Goal: Find specific page/section: Find specific page/section

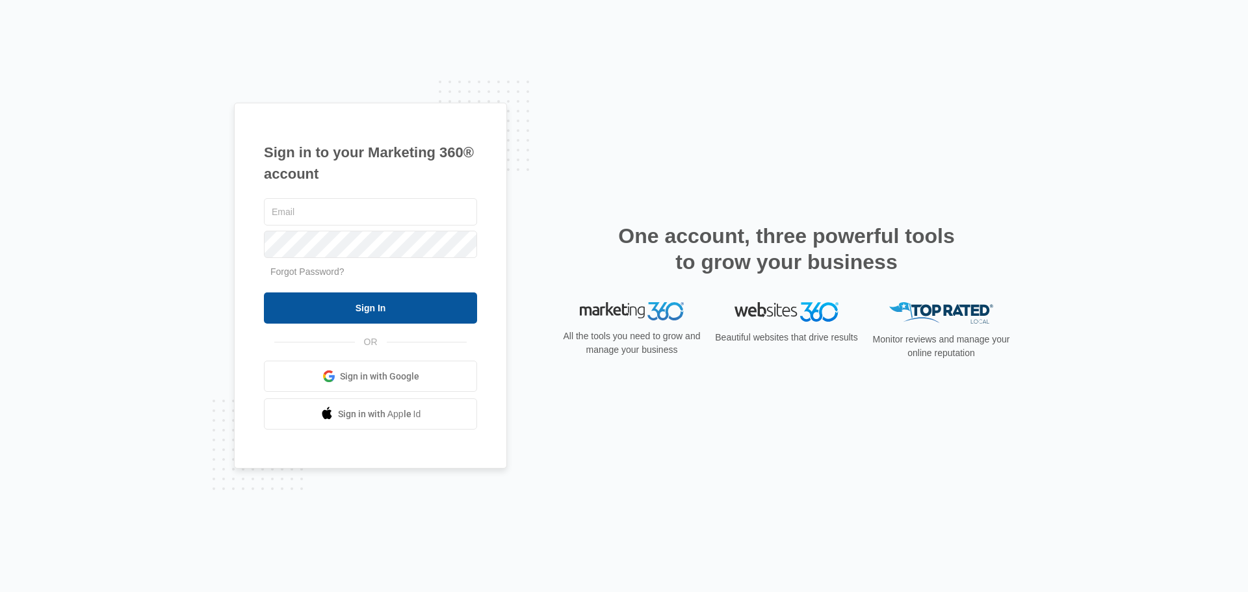
type input "amber@westernconstructionsystems.com"
click at [358, 302] on input "Sign In" at bounding box center [370, 307] width 213 height 31
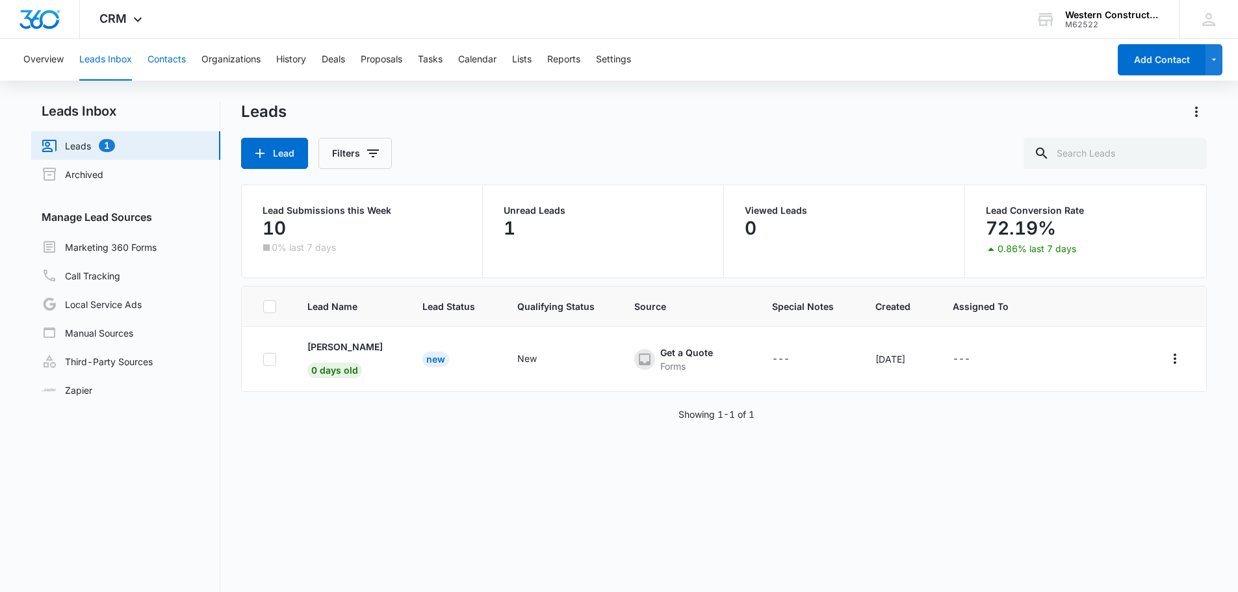
click at [150, 61] on button "Contacts" at bounding box center [167, 60] width 38 height 42
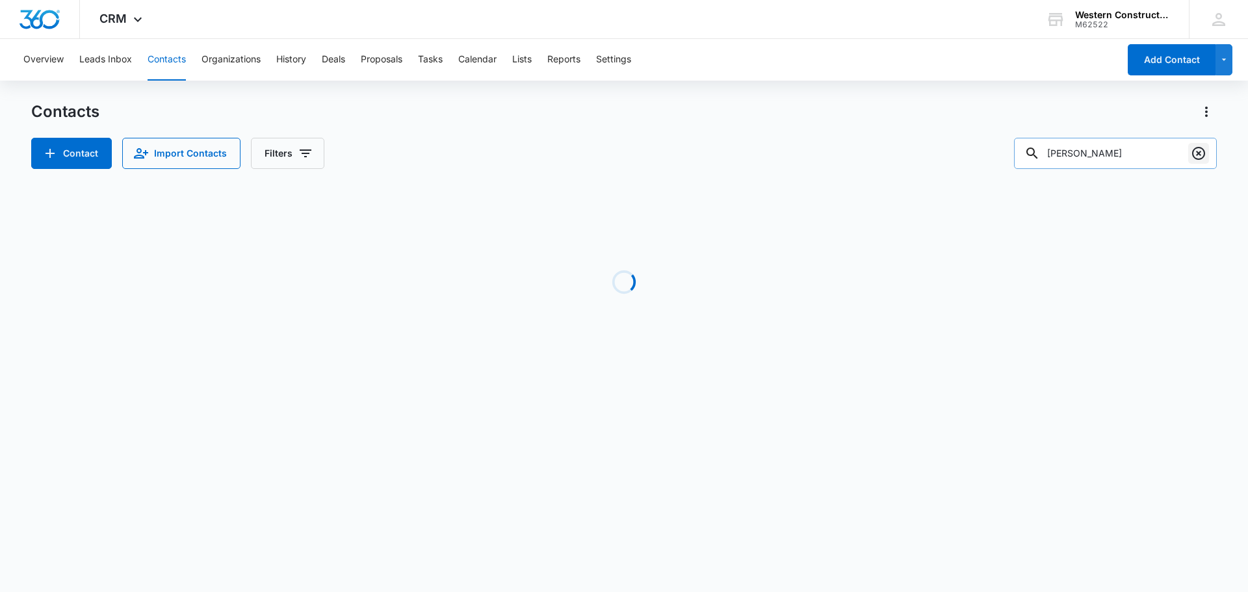
click at [1202, 155] on icon "Clear" at bounding box center [1199, 154] width 16 height 16
click at [1141, 153] on input "text" at bounding box center [1124, 153] width 183 height 31
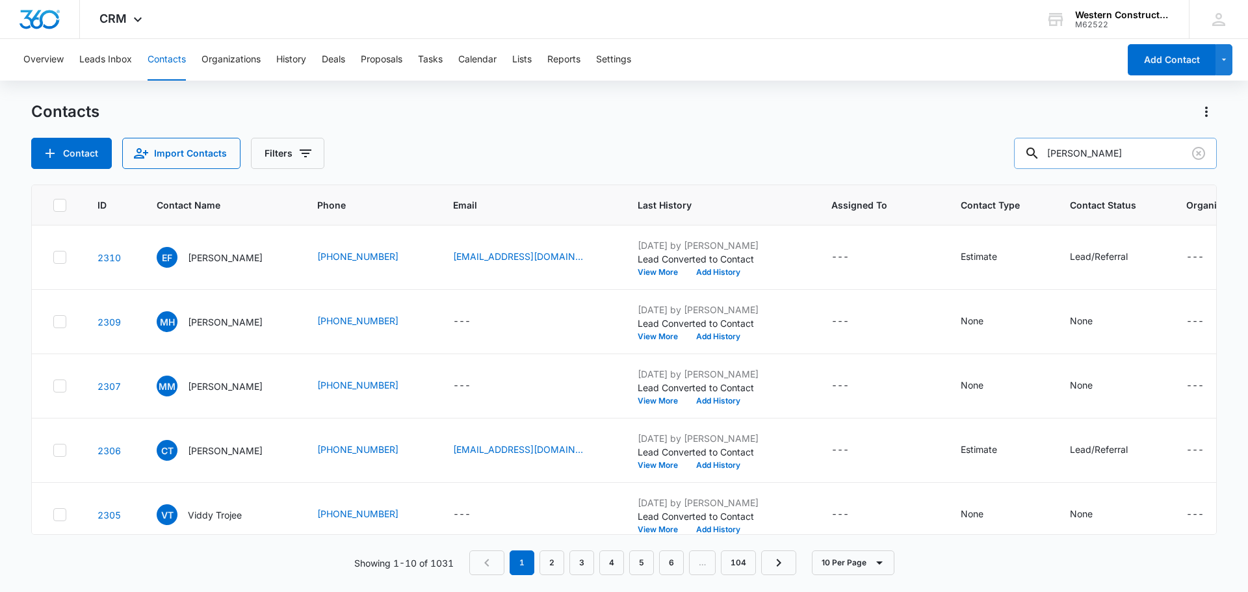
click at [1108, 151] on input "[PERSON_NAME]" at bounding box center [1115, 153] width 203 height 31
type input "[PERSON_NAME]"
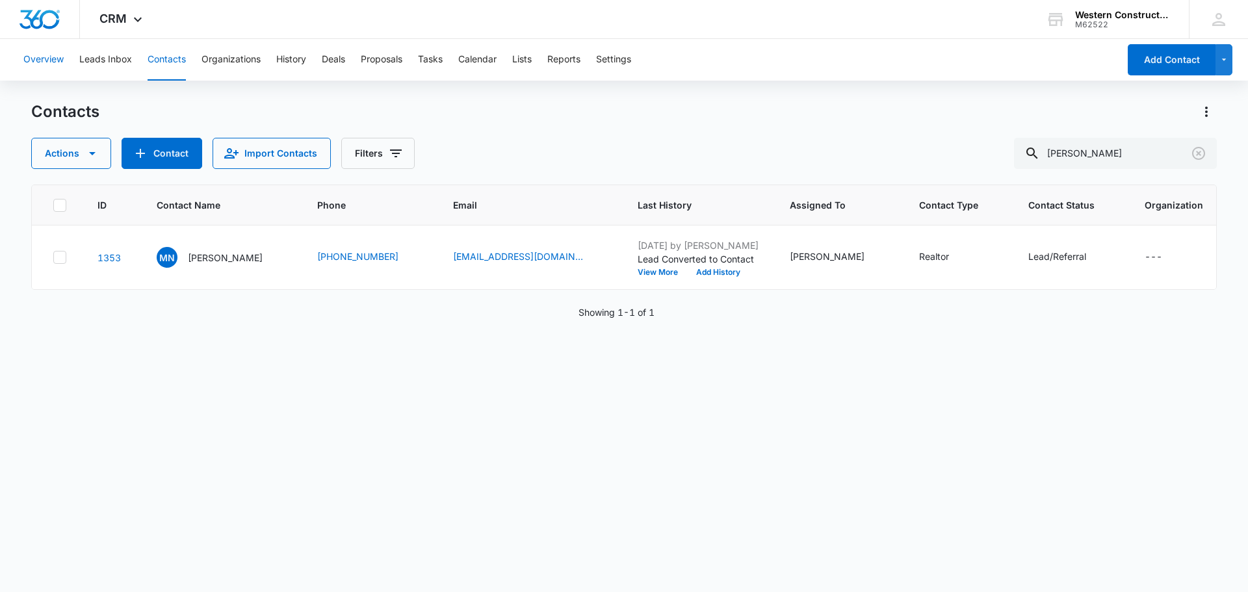
click at [44, 55] on button "Overview" at bounding box center [43, 60] width 40 height 42
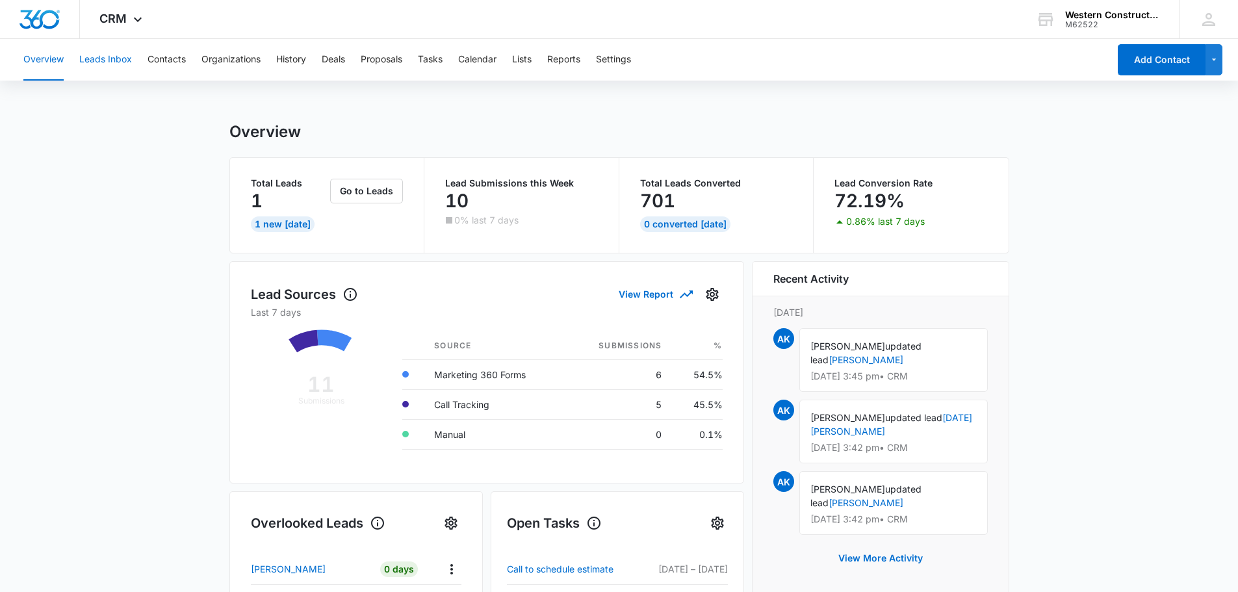
click at [97, 56] on button "Leads Inbox" at bounding box center [105, 60] width 53 height 42
